Goal: Task Accomplishment & Management: Manage account settings

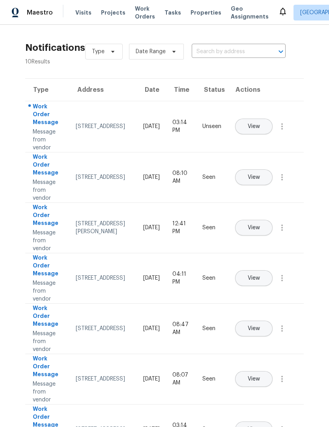
click at [272, 119] on button "View" at bounding box center [253, 127] width 37 height 16
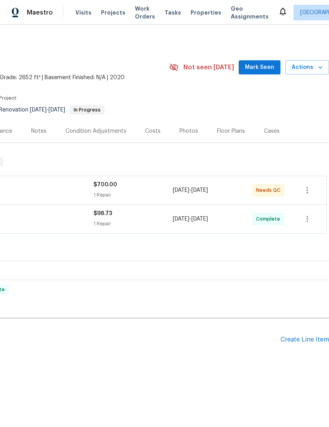
scroll to position [0, 117]
click at [308, 189] on icon "button" at bounding box center [306, 190] width 9 height 9
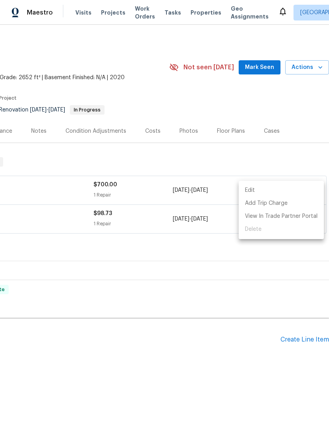
click at [308, 165] on div at bounding box center [164, 213] width 329 height 427
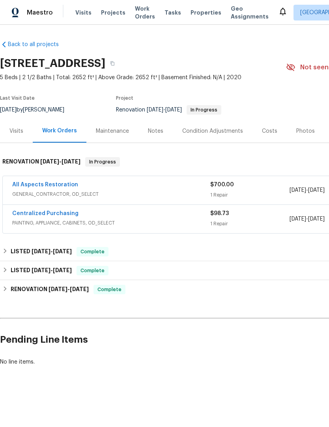
scroll to position [0, 0]
click at [46, 186] on link "All Aspects Restoration" at bounding box center [45, 185] width 66 height 6
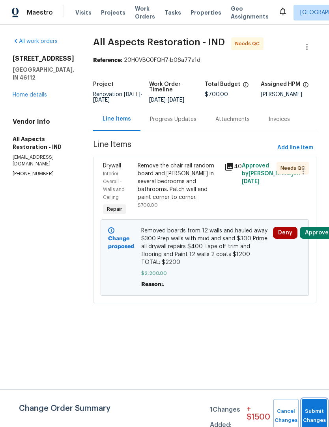
click at [314, 410] on button "Submit Changes" at bounding box center [313, 416] width 25 height 34
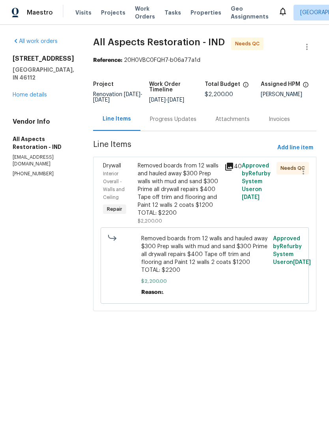
click at [182, 204] on div "Removed boards from 12 walls and hauled away $300 Prep walls with mud and sand …" at bounding box center [178, 189] width 82 height 55
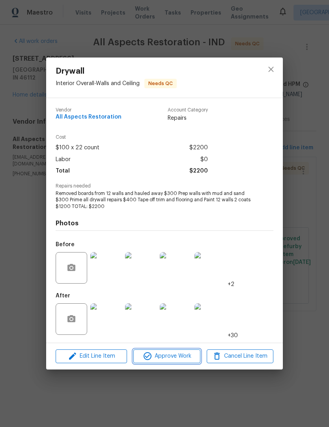
click at [171, 356] on span "Approve Work" at bounding box center [167, 356] width 62 height 10
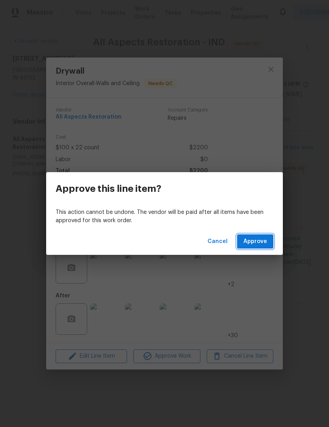
click at [262, 240] on span "Approve" at bounding box center [255, 242] width 24 height 10
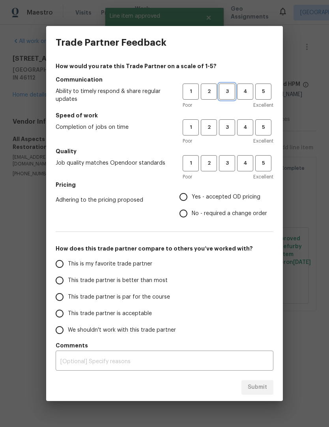
click at [229, 91] on span "3" at bounding box center [226, 91] width 15 height 9
click at [230, 122] on button "3" at bounding box center [227, 127] width 16 height 16
click at [231, 155] on button "3" at bounding box center [227, 163] width 16 height 16
click at [187, 196] on input "Yes - accepted OD pricing" at bounding box center [183, 197] width 17 height 17
radio input "true"
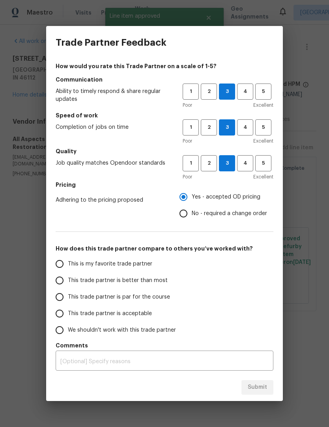
click at [67, 279] on input "This trade partner is better than most" at bounding box center [59, 280] width 17 height 17
click at [268, 387] on button "Submit" at bounding box center [257, 387] width 32 height 15
radio input "true"
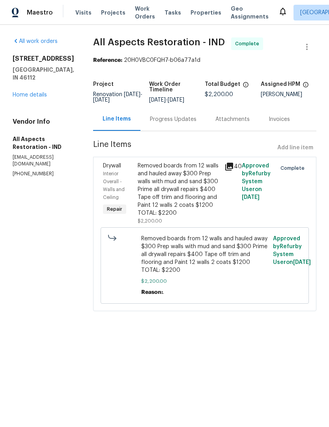
click at [142, 17] on span "Work Orders" at bounding box center [145, 13] width 20 height 16
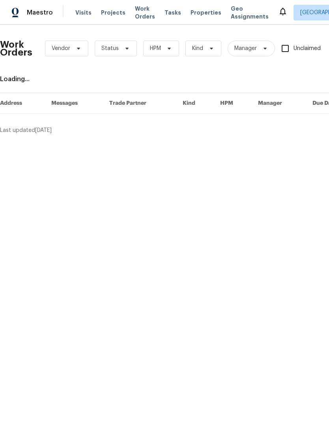
click at [118, 35] on div "Work Orders Vendor Status HPM Kind Manager Unclaimed ​" at bounding box center [217, 48] width 434 height 35
click at [130, 48] on span "Status" at bounding box center [116, 49] width 42 height 16
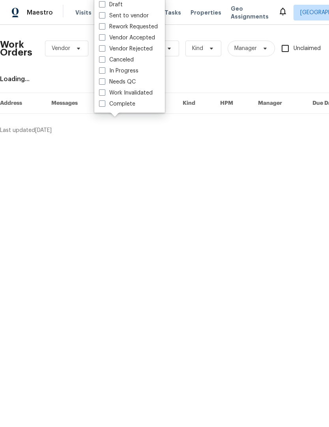
click at [124, 85] on label "Needs QC" at bounding box center [117, 82] width 37 height 8
click at [104, 83] on input "Needs QC" at bounding box center [101, 80] width 5 height 5
checkbox input "true"
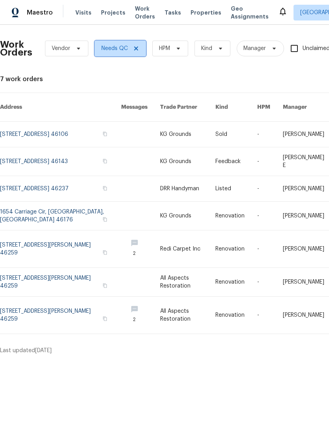
click at [136, 50] on icon at bounding box center [136, 48] width 6 height 6
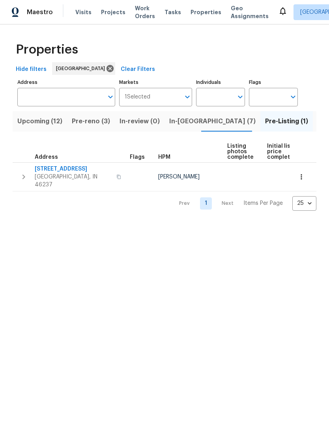
click at [219, 95] on input "Individuals" at bounding box center [214, 97] width 37 height 19
type input "isaul"
click at [208, 124] on input "checkbox" at bounding box center [210, 122] width 17 height 17
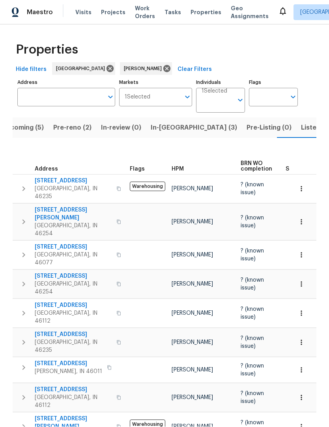
scroll to position [0, 0]
click at [301, 125] on span "Listed (23)" at bounding box center [317, 128] width 33 height 11
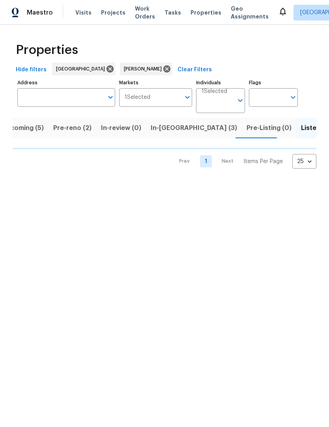
click at [167, 129] on span "In-reno (3)" at bounding box center [193, 128] width 86 height 11
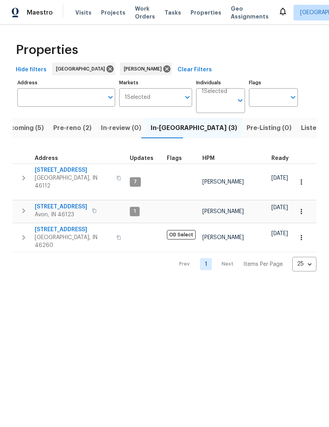
click at [74, 128] on span "Pre-reno (2)" at bounding box center [72, 128] width 38 height 11
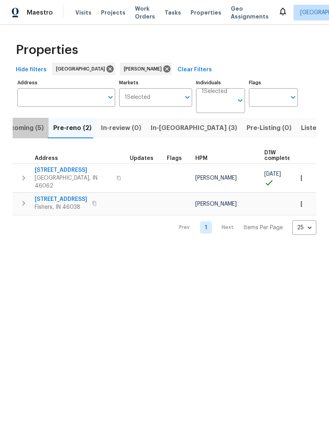
click at [30, 130] on span "Upcoming (5)" at bounding box center [23, 128] width 42 height 11
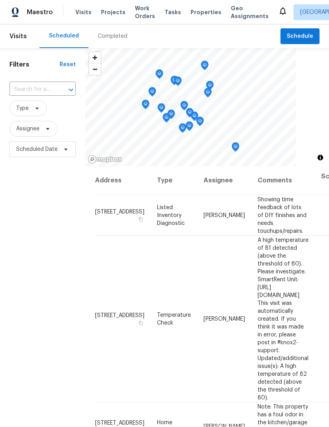
scroll to position [0, 0]
click at [81, 11] on span "Visits" at bounding box center [83, 13] width 16 height 8
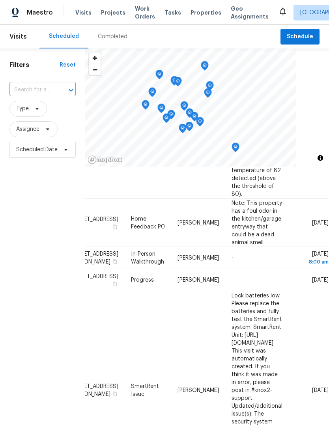
scroll to position [204, 69]
click at [0, 0] on span at bounding box center [0, 0] width 0 height 0
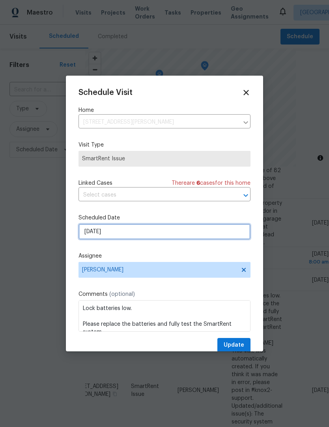
click at [131, 236] on input "10/6/2025" at bounding box center [164, 232] width 172 height 16
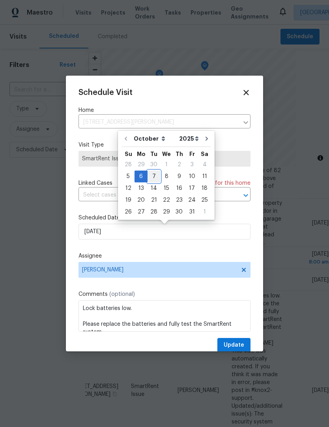
click at [154, 178] on div "7" at bounding box center [153, 176] width 13 height 11
type input "10/7/2025"
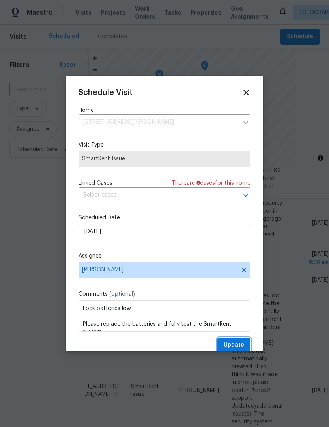
click at [238, 344] on span "Update" at bounding box center [233, 345] width 20 height 10
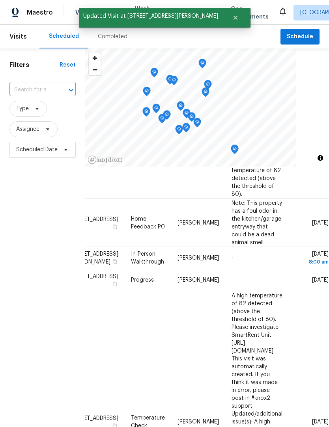
click at [0, 0] on icon at bounding box center [0, 0] width 0 height 0
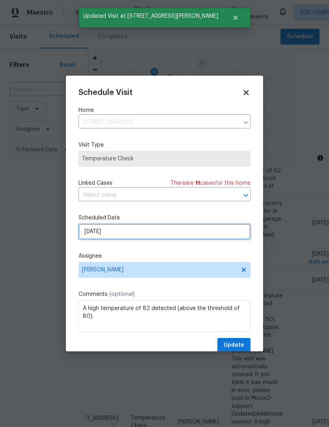
click at [134, 232] on input "10/6/2025" at bounding box center [164, 232] width 172 height 16
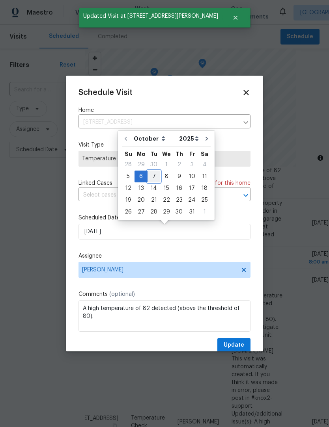
click at [152, 178] on div "7" at bounding box center [153, 176] width 13 height 11
type input "10/7/2025"
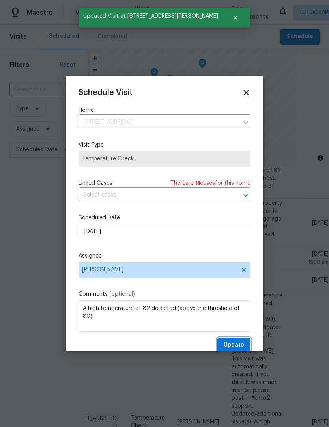
click at [239, 345] on span "Update" at bounding box center [233, 345] width 20 height 10
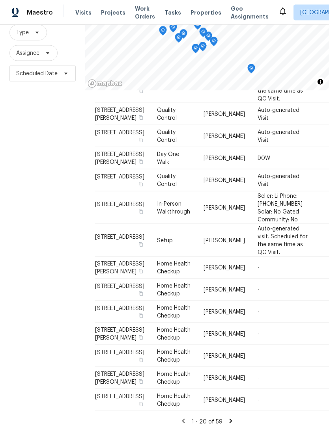
scroll to position [0, 0]
click at [231, 425] on icon at bounding box center [230, 421] width 7 height 7
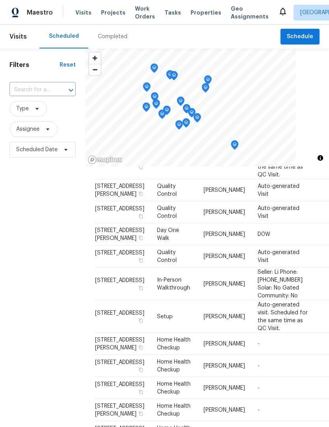
scroll to position [436, 0]
